Goal: Task Accomplishment & Management: Manage account settings

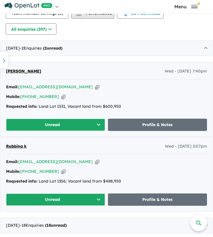
scroll to position [344, 0]
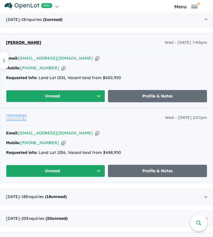
drag, startPoint x: 63, startPoint y: 122, endPoint x: 4, endPoint y: 120, distance: 59.3
click at [4, 120] on div "Robbina k Wed - [DATE] 2:07pm Email: [EMAIL_ADDRESS][DOMAIN_NAME] Copied! Mobil…" at bounding box center [106, 146] width 212 height 74
copy span "Robbina k"
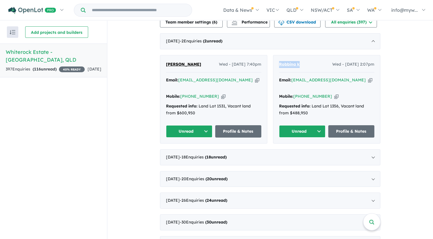
scroll to position [229, 0]
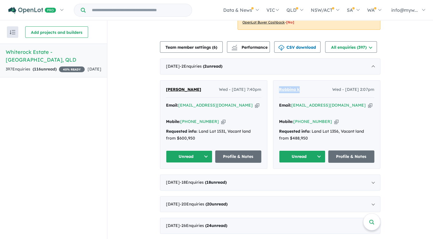
click at [217, 102] on icon "button" at bounding box center [370, 105] width 4 height 6
copy span "Robbina k"
click at [217, 119] on icon "button" at bounding box center [223, 122] width 4 height 6
copy span "Robbina k"
drag, startPoint x: 195, startPoint y: 83, endPoint x: 158, endPoint y: 88, distance: 37.6
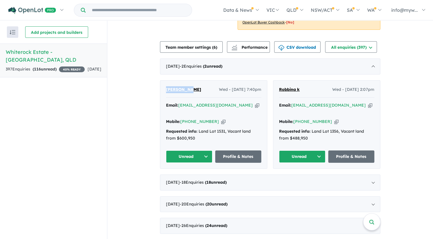
click at [158, 88] on div "View all projects in your account [GEOGRAPHIC_DATA] - [GEOGRAPHIC_DATA] 40 % RE…" at bounding box center [270, 189] width 326 height 795
copy span "[PERSON_NAME]"
click at [217, 102] on icon "button" at bounding box center [257, 105] width 4 height 6
copy span "[PERSON_NAME]"
click at [217, 119] on icon "button" at bounding box center [223, 122] width 4 height 6
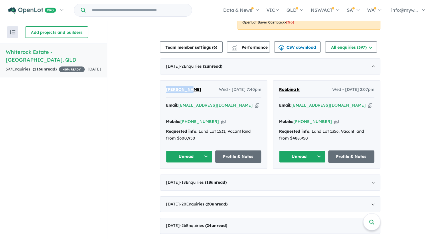
copy span "[PERSON_NAME]"
click at [206, 150] on button "Unread" at bounding box center [189, 156] width 46 height 12
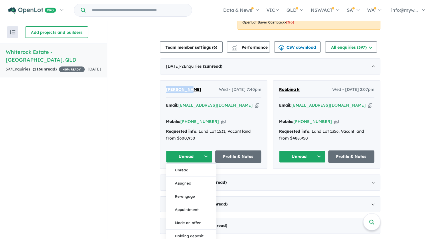
click at [202, 150] on button "Unread" at bounding box center [189, 156] width 46 height 12
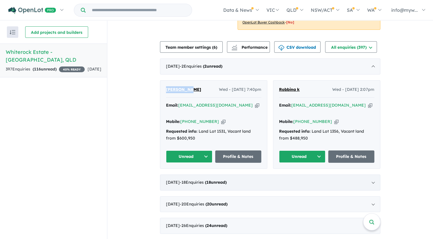
click at [217, 174] on div "[DATE] - 18 Enquir ies ( 18 unread)" at bounding box center [270, 182] width 220 height 16
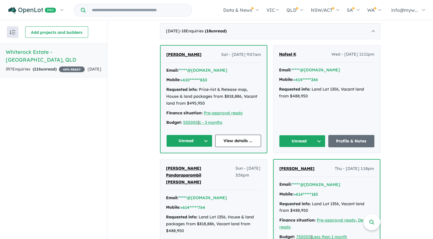
scroll to position [286, 0]
click at [217, 134] on link "View details ..." at bounding box center [238, 140] width 46 height 12
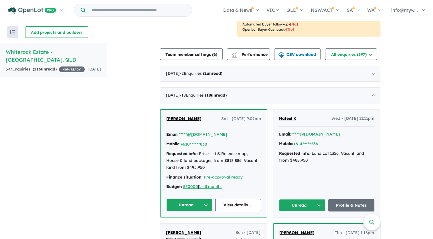
scroll to position [229, 0]
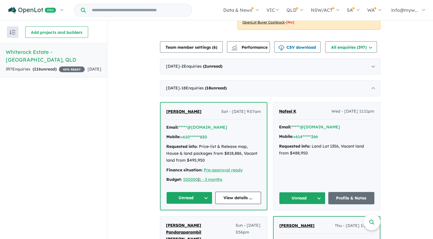
click at [217, 124] on div "Email: *****@[DOMAIN_NAME]" at bounding box center [213, 127] width 95 height 7
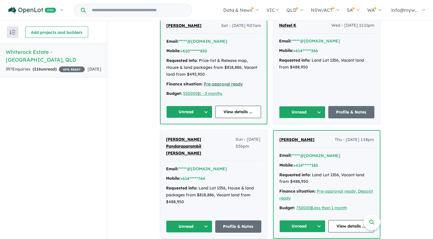
scroll to position [258, 0]
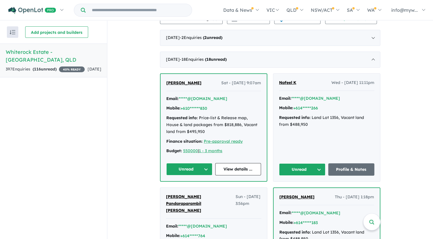
click at [202, 80] on div "[PERSON_NAME] - [DATE] 9:07am" at bounding box center [213, 85] width 95 height 11
click at [193, 80] on div "[PERSON_NAME] - [DATE] 9:07am" at bounding box center [213, 85] width 95 height 11
click at [191, 96] on button "*****@[DOMAIN_NAME]" at bounding box center [203, 99] width 49 height 6
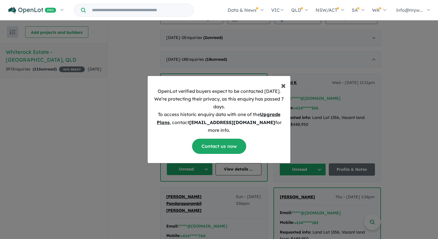
click at [217, 91] on span "×" at bounding box center [283, 84] width 5 height 11
